Goal: Task Accomplishment & Management: Complete application form

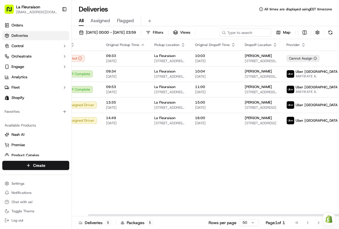
scroll to position [0, 17]
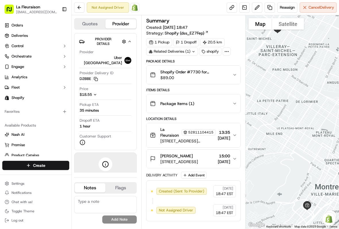
click at [325, 6] on span "Cancel Delivery" at bounding box center [322, 7] width 26 height 5
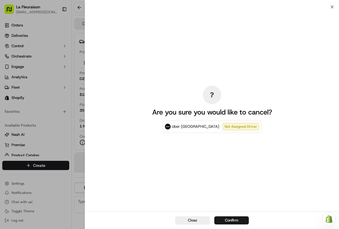
click at [237, 218] on button "Confirm" at bounding box center [232, 220] width 35 height 8
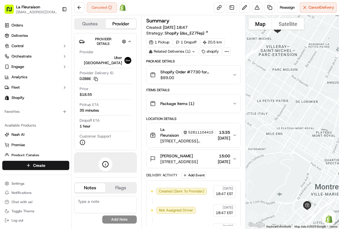
click at [270, 8] on link at bounding box center [270, 7] width 10 height 10
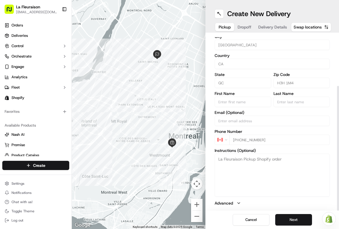
click at [301, 219] on button "Next" at bounding box center [294, 220] width 37 height 12
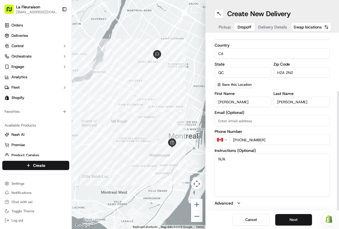
scroll to position [83, 0]
click at [295, 219] on button "Next" at bounding box center [294, 220] width 37 height 12
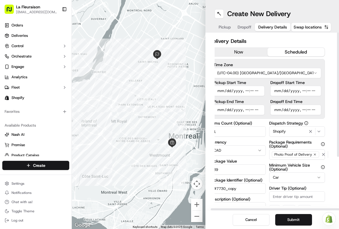
scroll to position [0, 5]
click at [302, 51] on button "scheduled" at bounding box center [297, 52] width 58 height 9
click at [297, 53] on button "scheduled" at bounding box center [297, 52] width 58 height 9
click at [301, 52] on button "scheduled" at bounding box center [297, 52] width 58 height 9
click at [242, 92] on input "Pickup Start Time" at bounding box center [238, 91] width 51 height 10
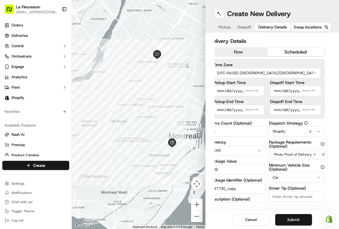
type input "[DATE]T16:00"
click at [289, 222] on button "Submit" at bounding box center [294, 220] width 37 height 12
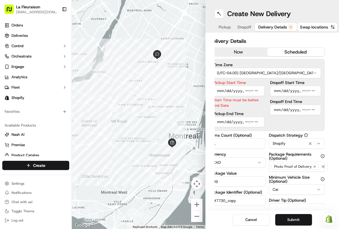
click at [252, 90] on input "Pickup Start Time" at bounding box center [238, 91] width 51 height 10
click at [249, 123] on input "Pickup End Time" at bounding box center [238, 122] width 51 height 10
type input "[DATE]T17:00"
click at [302, 216] on button "Submit" at bounding box center [294, 220] width 37 height 12
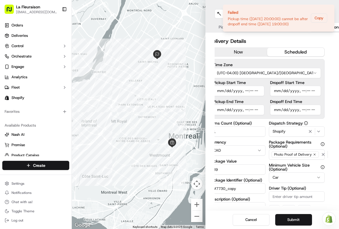
click at [296, 50] on button "scheduled" at bounding box center [297, 52] width 58 height 9
click at [303, 54] on button "scheduled" at bounding box center [297, 52] width 58 height 9
click at [243, 93] on input "Pickup Start Time" at bounding box center [238, 91] width 51 height 10
click at [313, 111] on input "Dropoff End Time" at bounding box center [295, 110] width 51 height 10
type input "[DATE]T17:00"
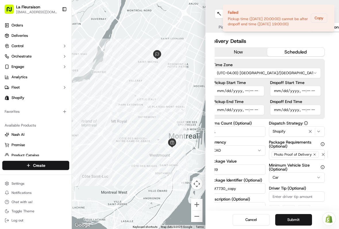
click at [320, 91] on input "Dropoff Start Time" at bounding box center [295, 91] width 51 height 10
type input "[DATE]T16:00"
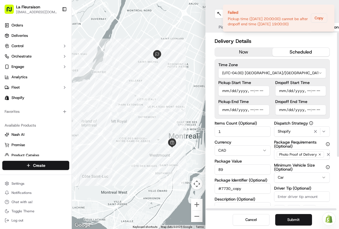
scroll to position [0, 0]
click at [288, 220] on button "Submit" at bounding box center [294, 220] width 37 height 12
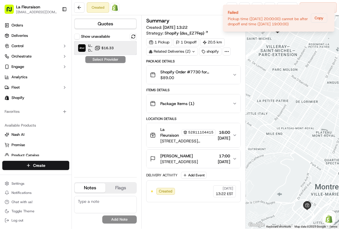
click at [79, 49] on img at bounding box center [81, 47] width 7 height 7
click at [100, 62] on button "Assign Provider" at bounding box center [105, 59] width 41 height 7
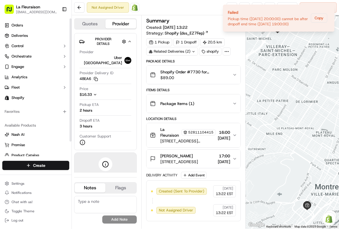
click at [23, 34] on span "Deliveries" at bounding box center [20, 35] width 16 height 5
